Goal: Register for event/course

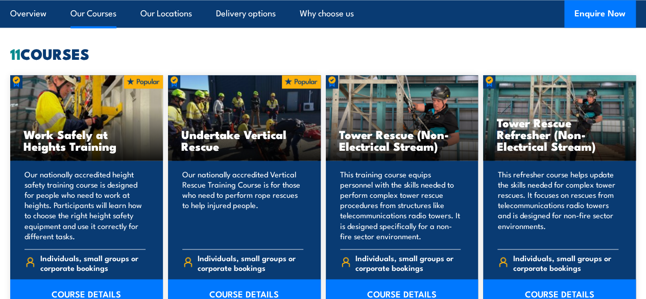
scroll to position [743, 0]
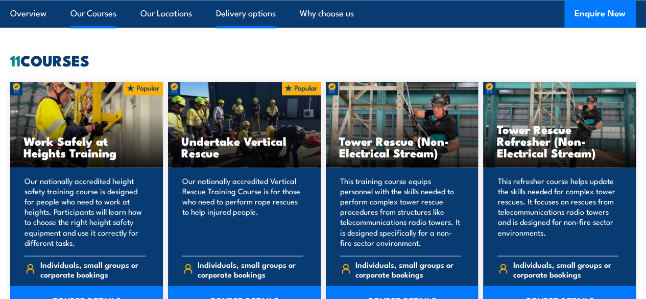
click at [249, 16] on link "Delivery options" at bounding box center [246, 13] width 60 height 27
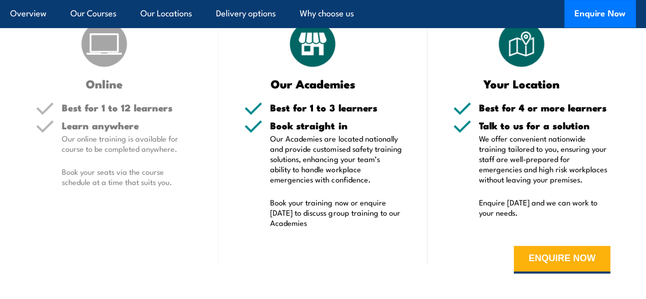
scroll to position [2118, 0]
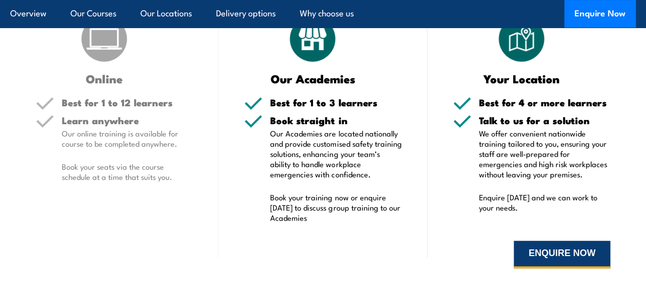
click at [545, 268] on button "ENQUIRE NOW" at bounding box center [561, 254] width 96 height 28
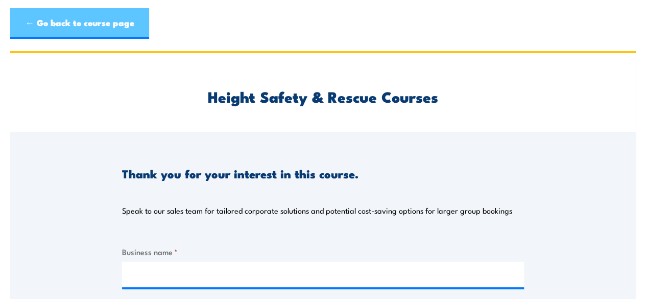
click at [71, 23] on link "← Go back to course page" at bounding box center [79, 23] width 139 height 31
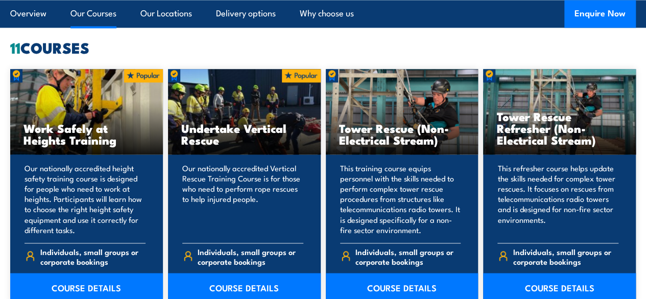
scroll to position [836, 0]
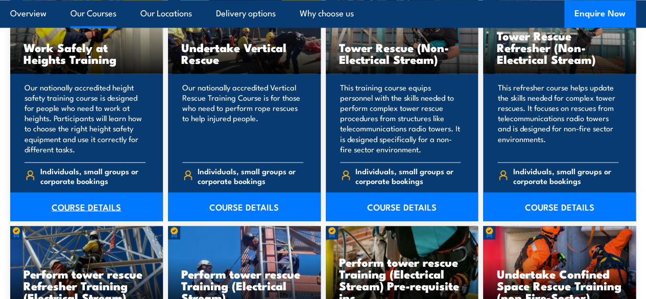
click at [89, 221] on link "COURSE DETAILS" at bounding box center [86, 206] width 153 height 29
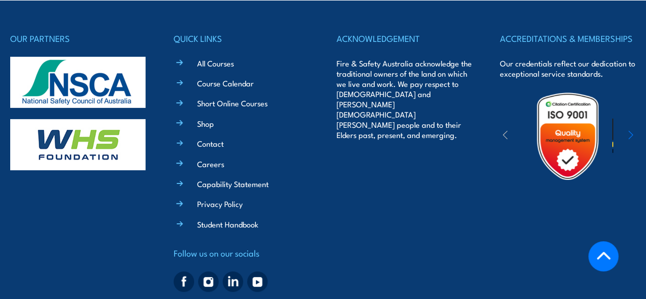
scroll to position [2011, 0]
